Goal: Communication & Community: Participate in discussion

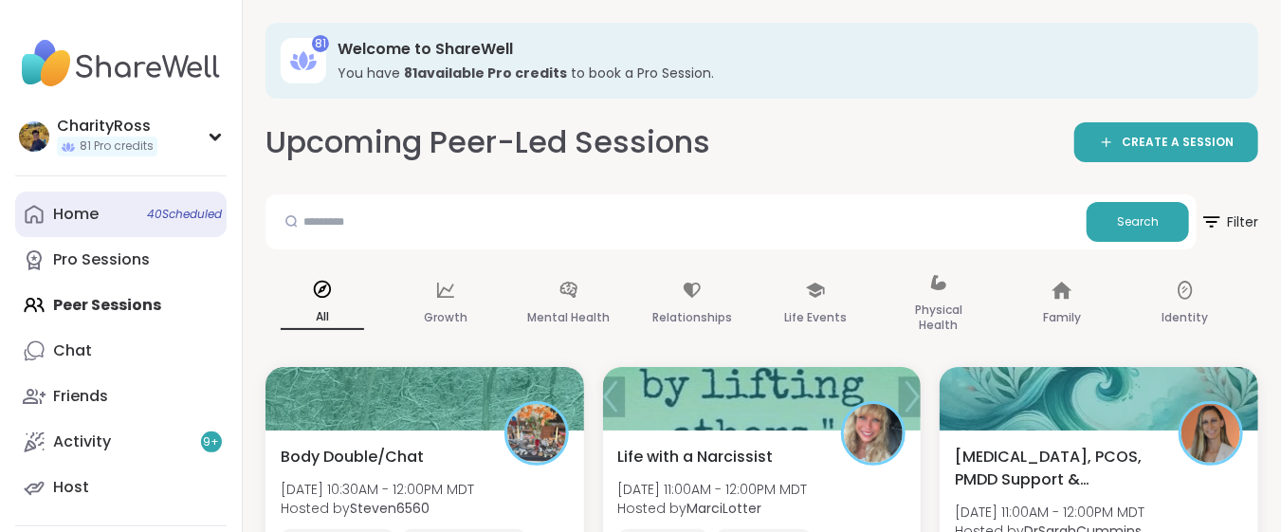
click at [71, 211] on div "Home 40 Scheduled" at bounding box center [76, 214] width 46 height 21
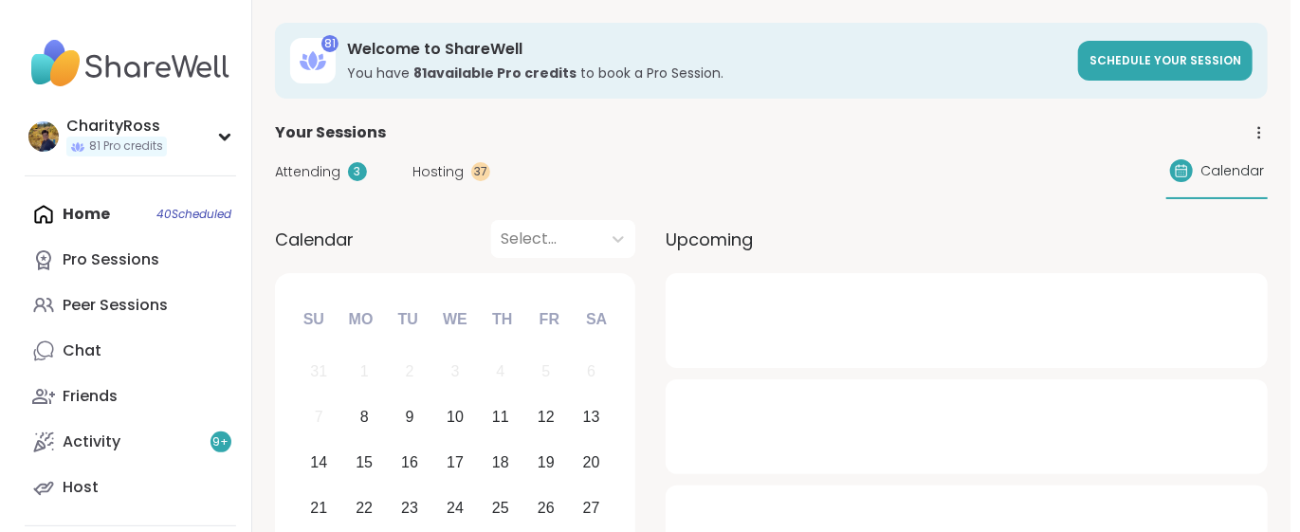
scroll to position [126, 0]
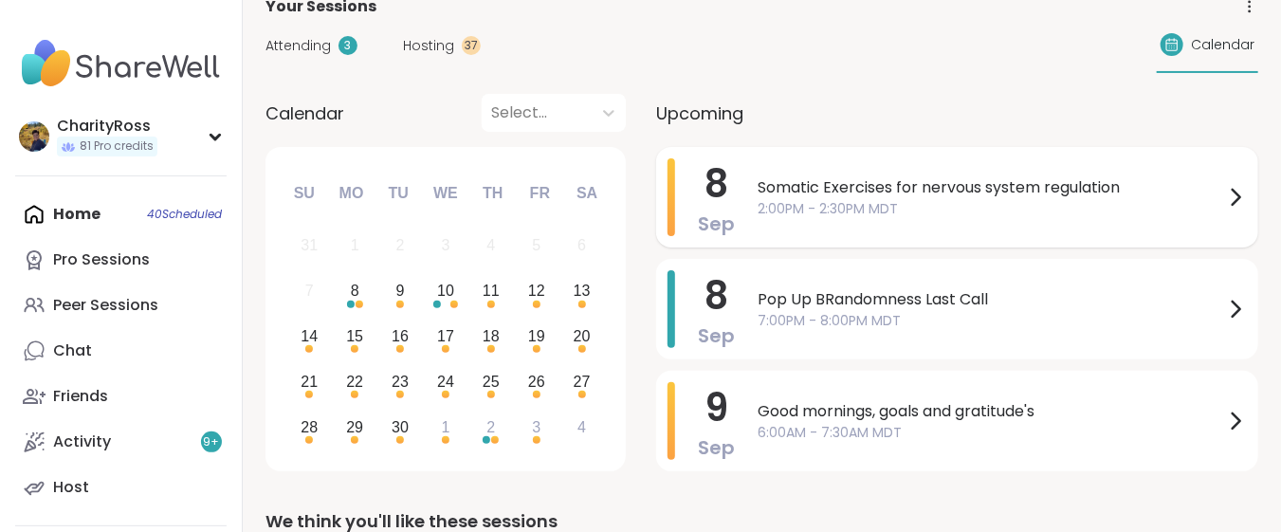
click at [1142, 187] on span "Somatic Exercises for nervous system regulation" at bounding box center [991, 187] width 467 height 23
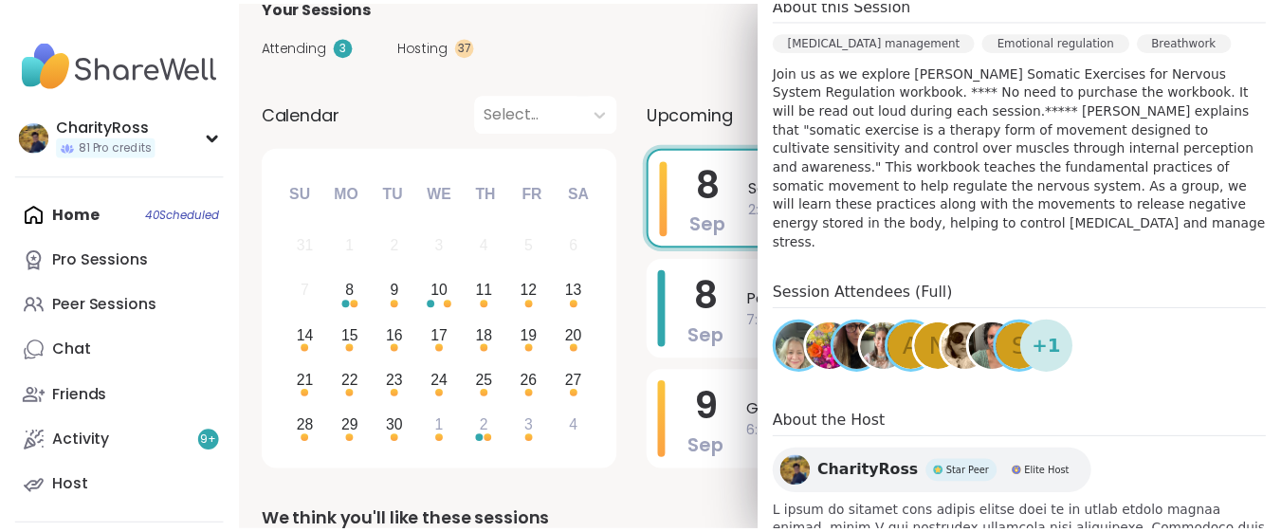
scroll to position [632, 0]
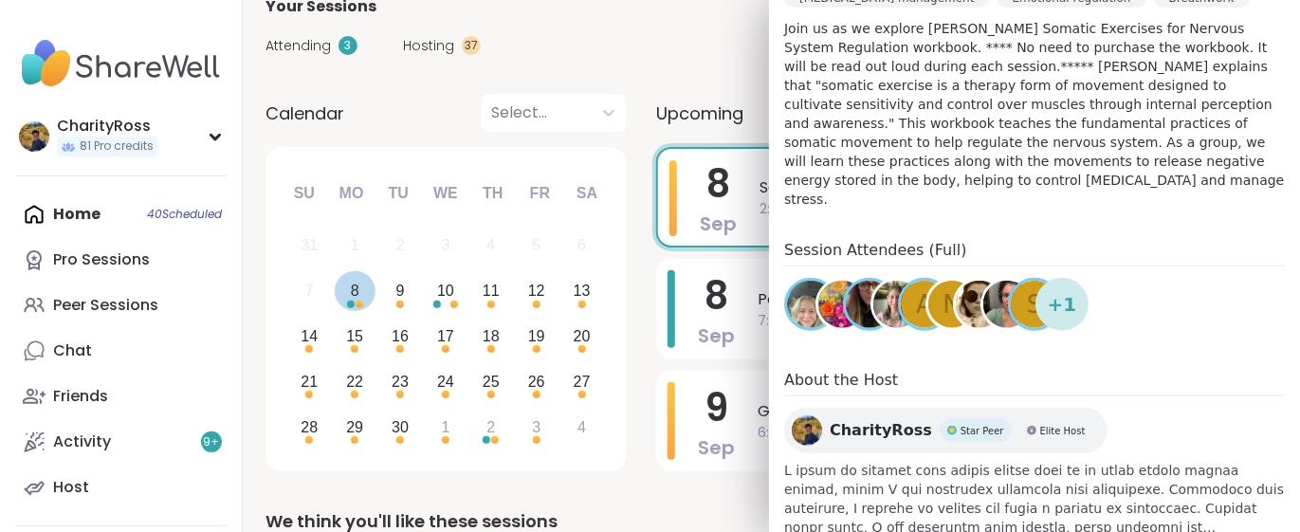
click at [348, 304] on div "Choose Monday, September 8th, 2025" at bounding box center [351, 305] width 8 height 8
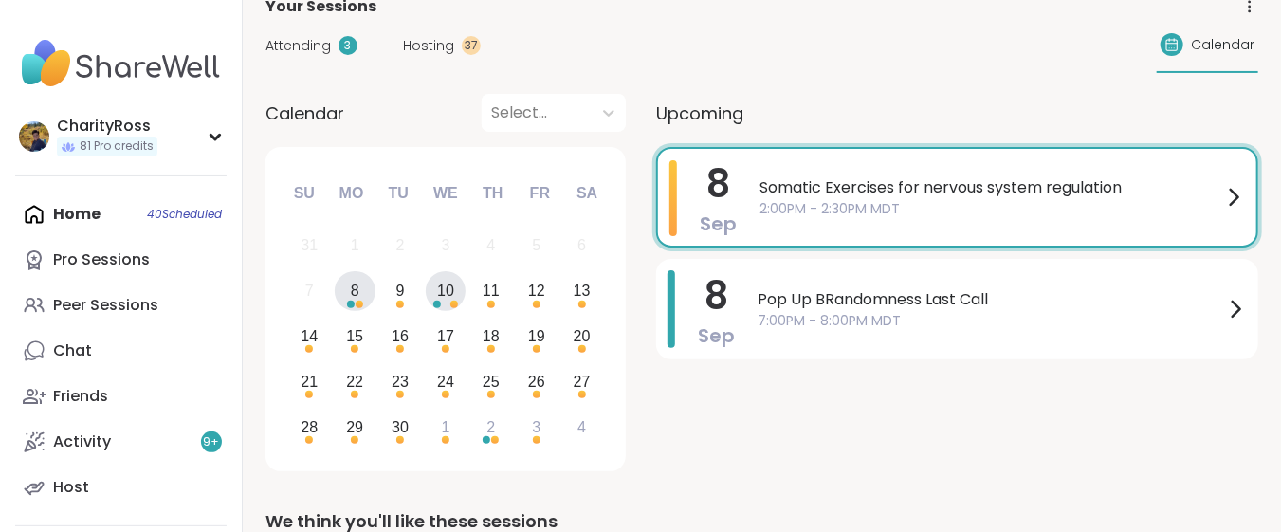
click at [442, 297] on div "10" at bounding box center [445, 291] width 17 height 26
click at [347, 303] on div "Choose Monday, September 8th, 2025" at bounding box center [351, 305] width 8 height 8
click at [154, 259] on link "Pro Sessions" at bounding box center [120, 260] width 211 height 46
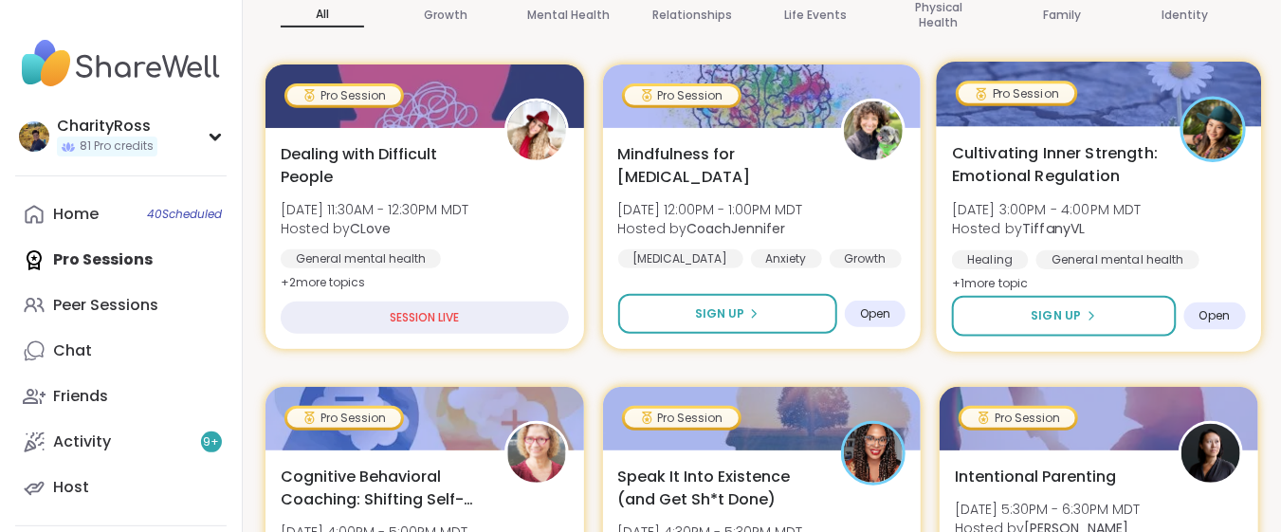
scroll to position [378, 0]
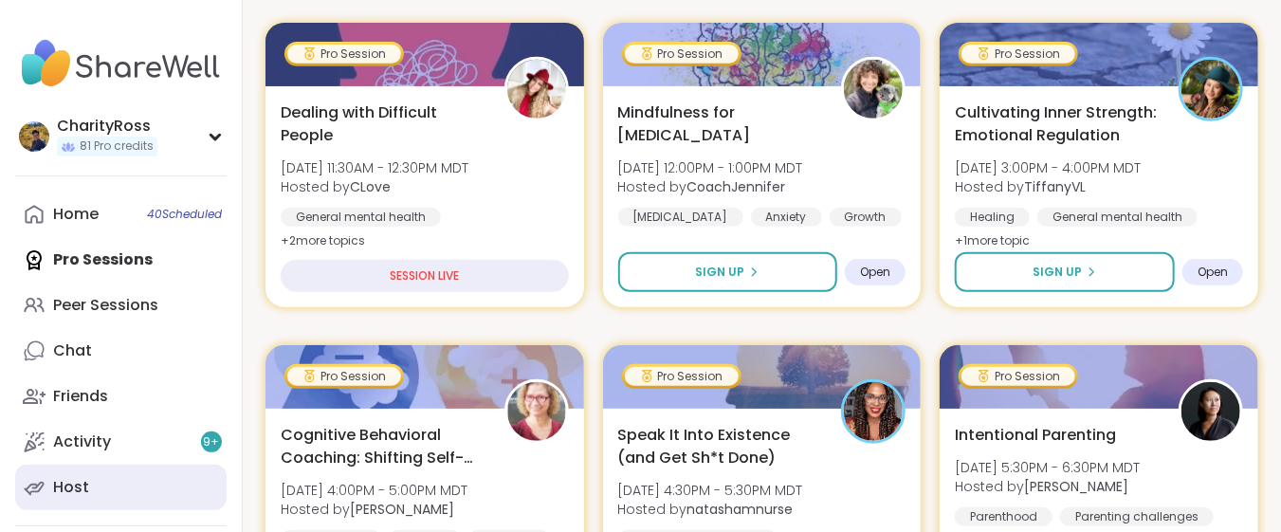
click at [150, 490] on link "Host" at bounding box center [120, 488] width 211 height 46
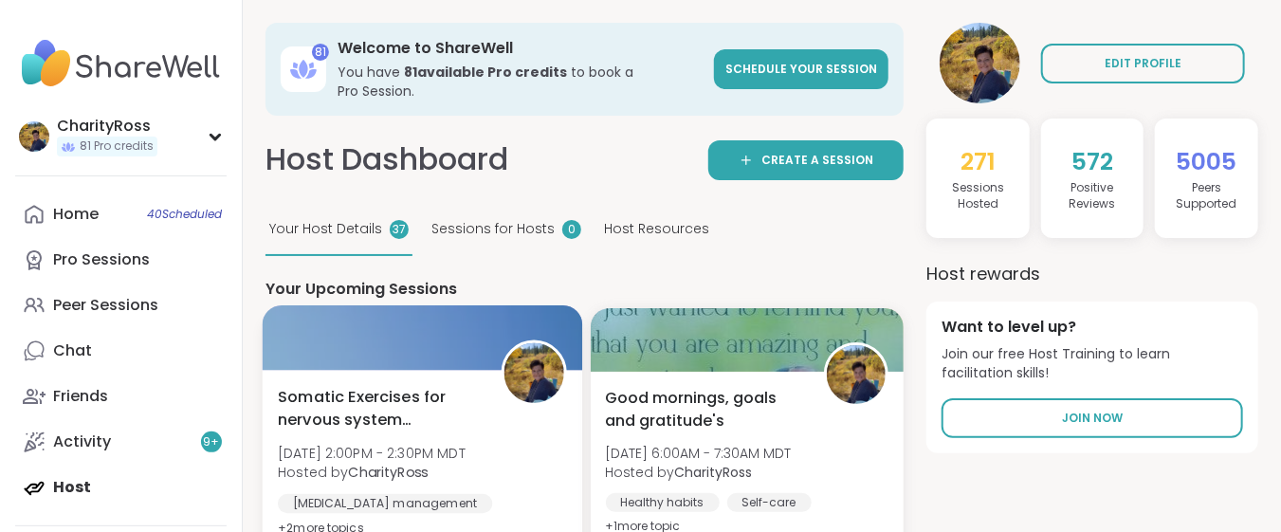
click at [342, 463] on span "Hosted by CharityRoss" at bounding box center [372, 472] width 188 height 19
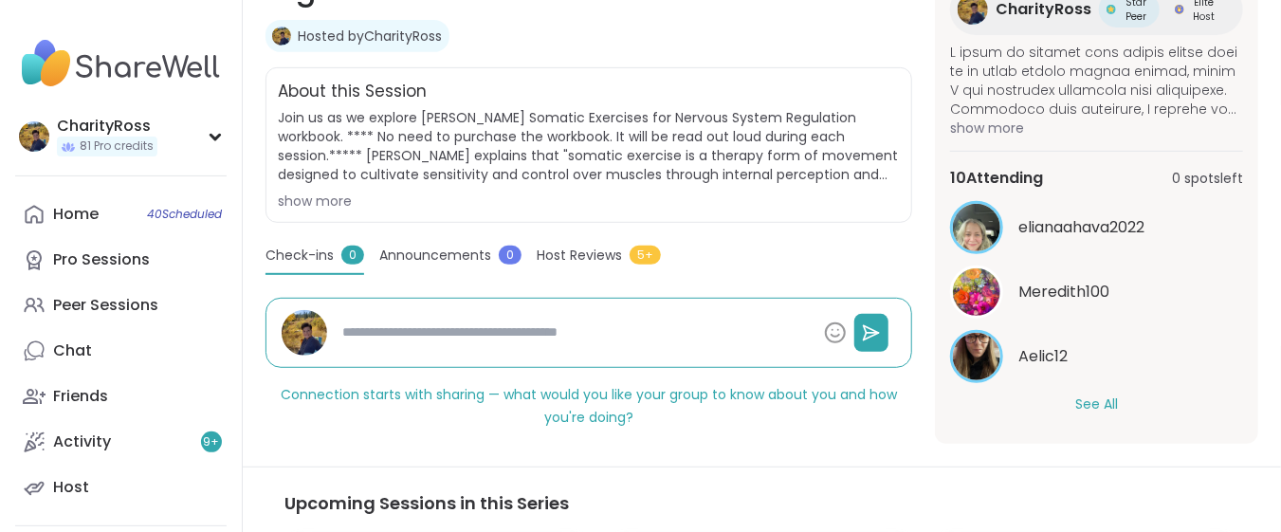
scroll to position [378, 0]
click at [1080, 397] on button "See All" at bounding box center [1096, 404] width 43 height 20
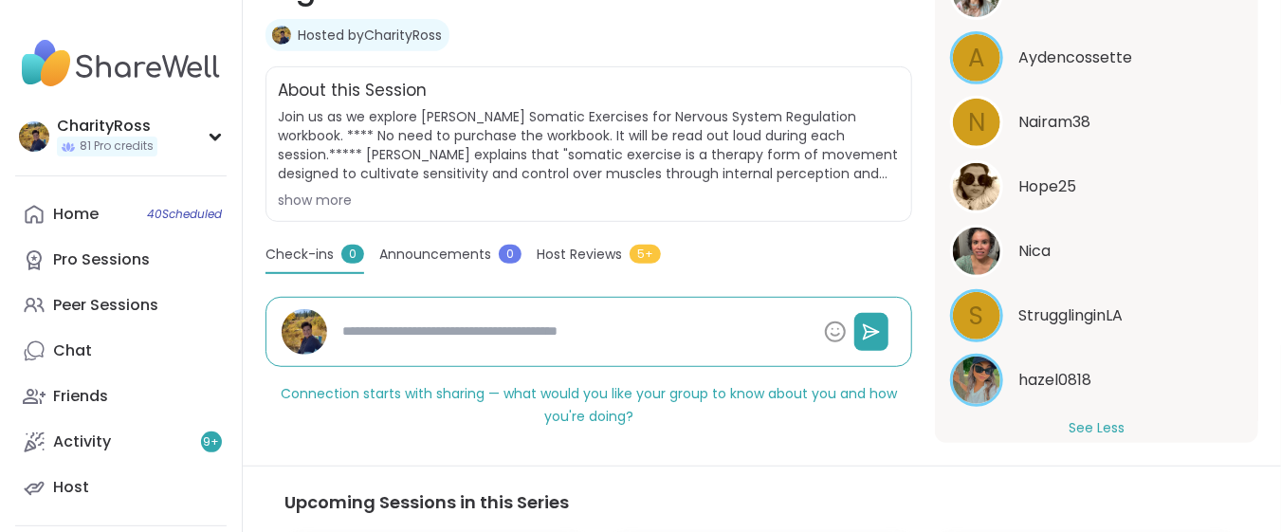
scroll to position [729, 0]
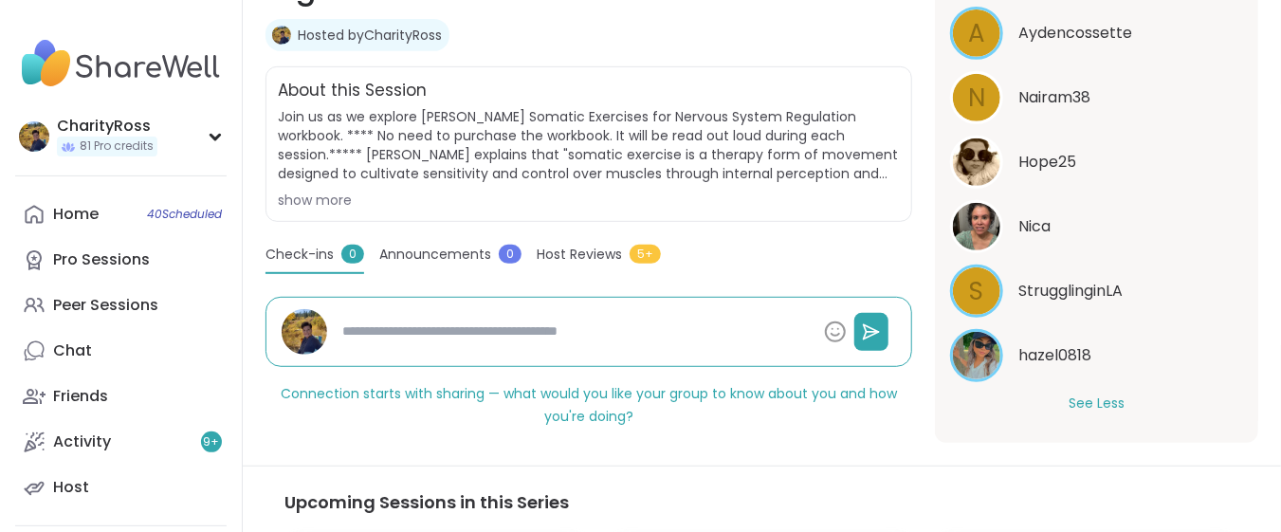
type textarea "*"
